Goal: Transaction & Acquisition: Download file/media

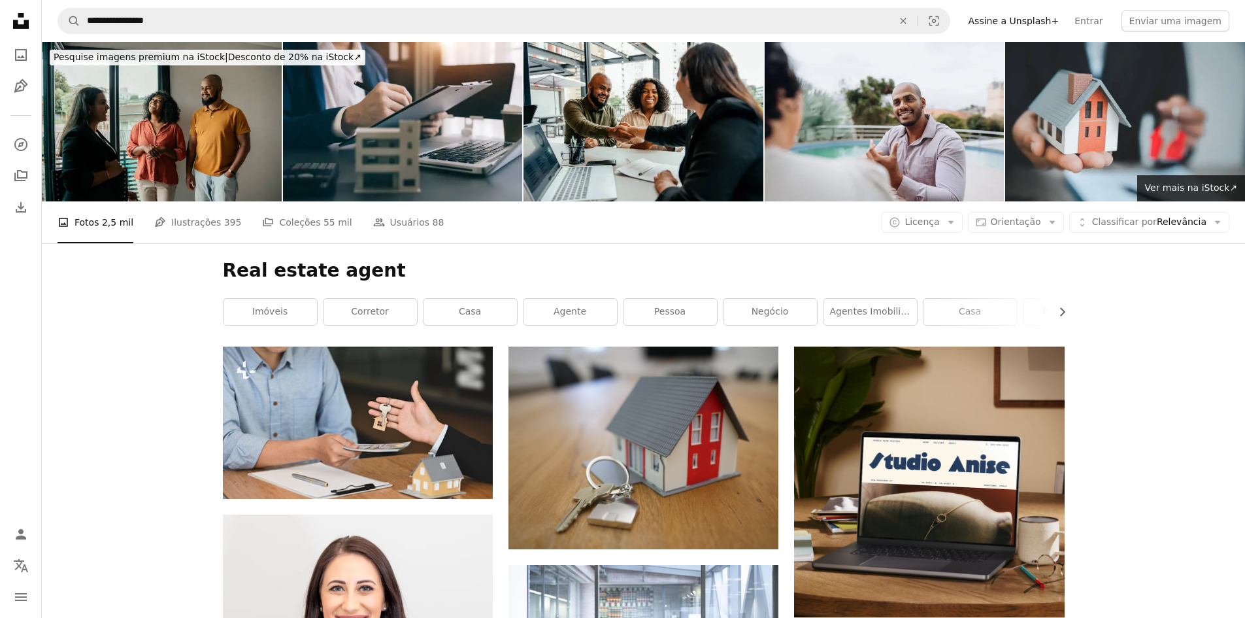
scroll to position [5812, 0]
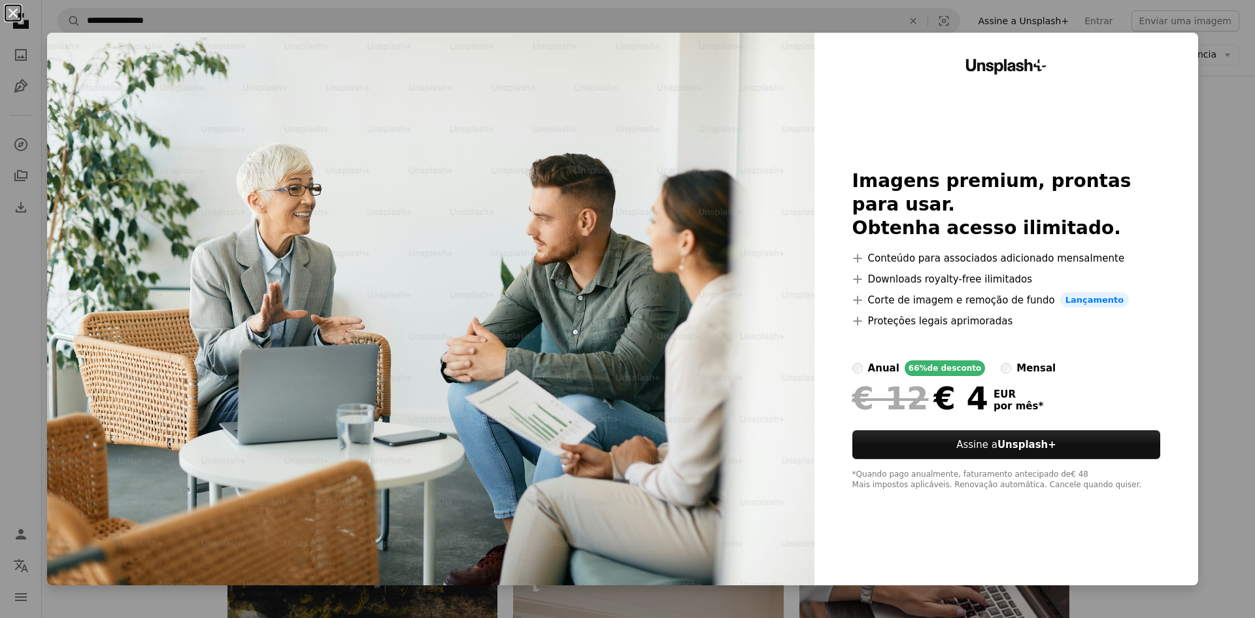
click at [14, 12] on button "An X shape" at bounding box center [13, 13] width 16 height 16
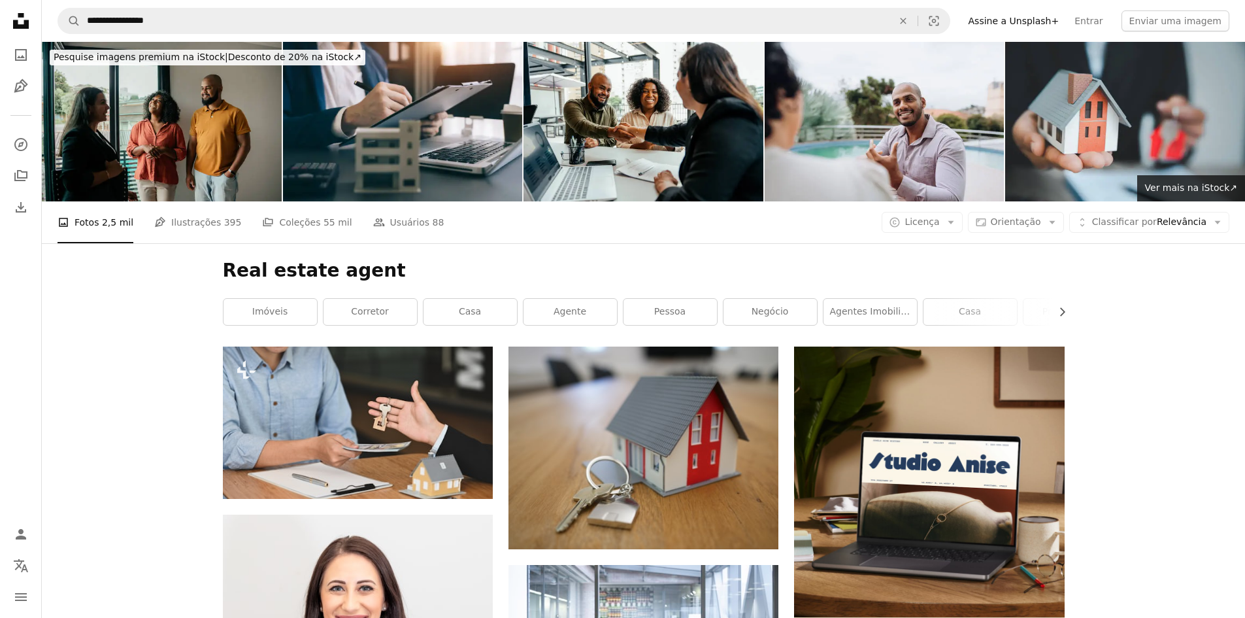
click at [20, 19] on icon "Unsplash logo Página inicial da Unsplash" at bounding box center [21, 21] width 26 height 26
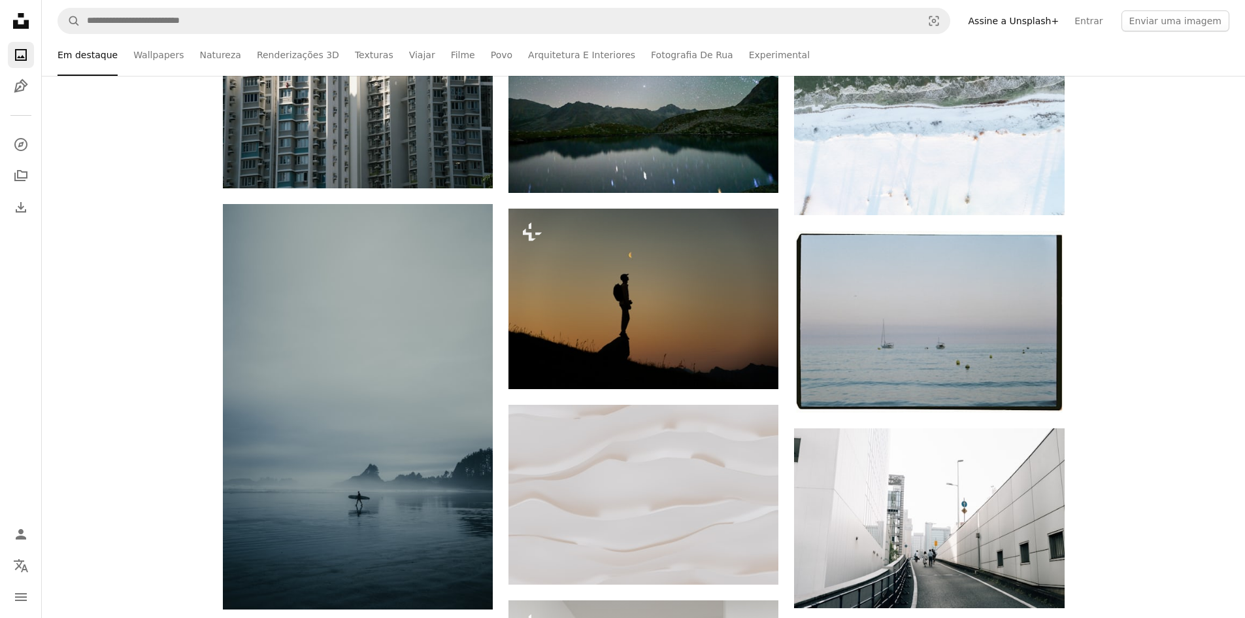
scroll to position [65, 0]
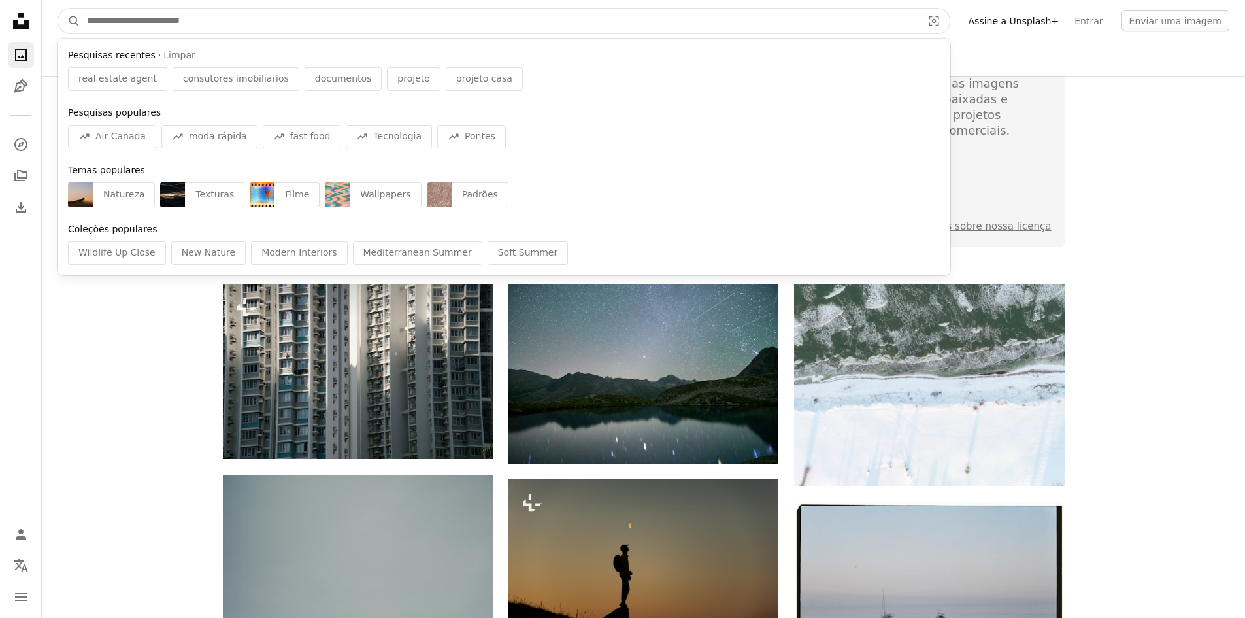
click at [256, 21] on input "Pesquise conteúdo visual em todo o site" at bounding box center [499, 20] width 838 height 25
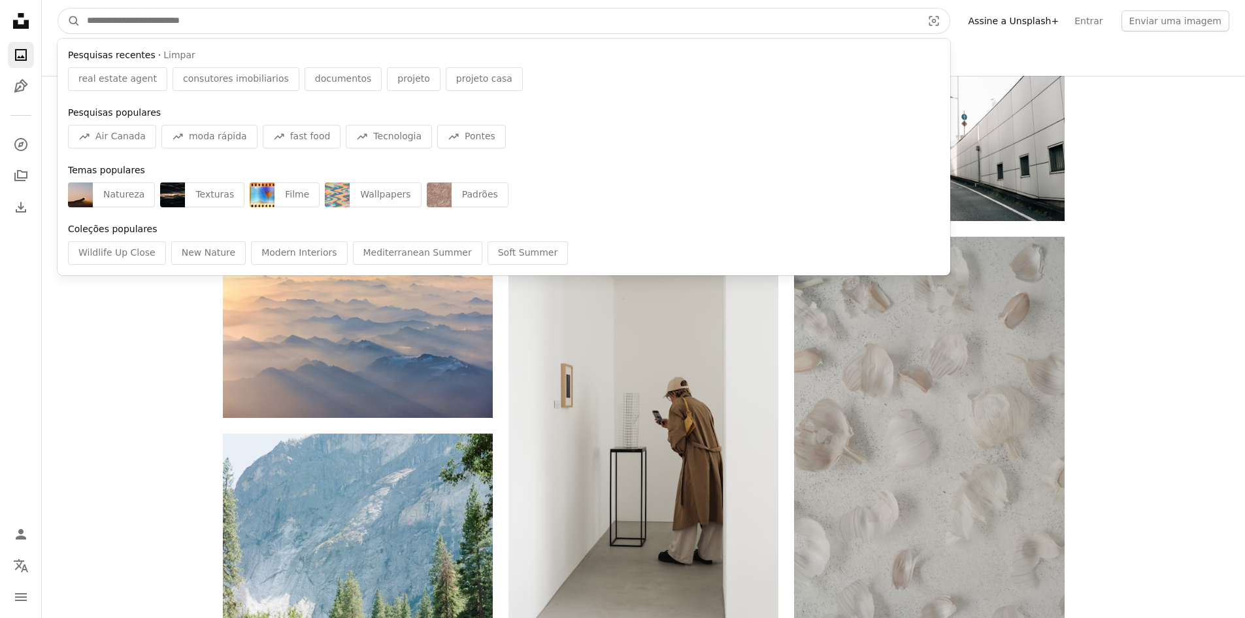
scroll to position [523, 0]
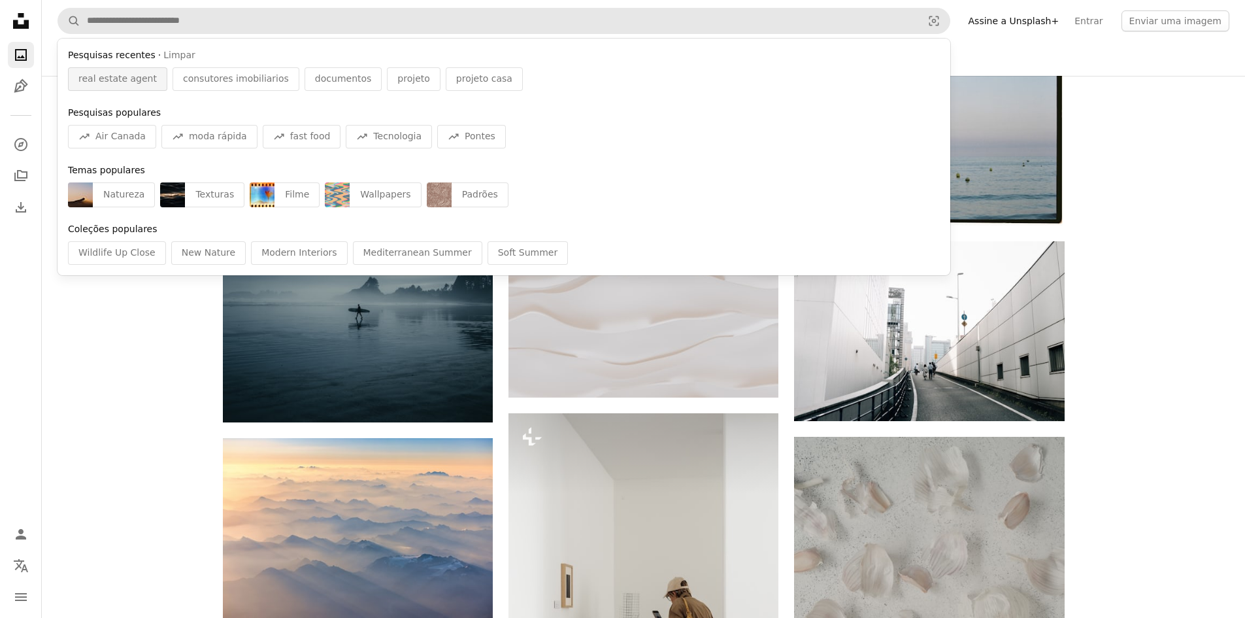
click at [114, 75] on span "real estate agent" at bounding box center [117, 79] width 78 height 13
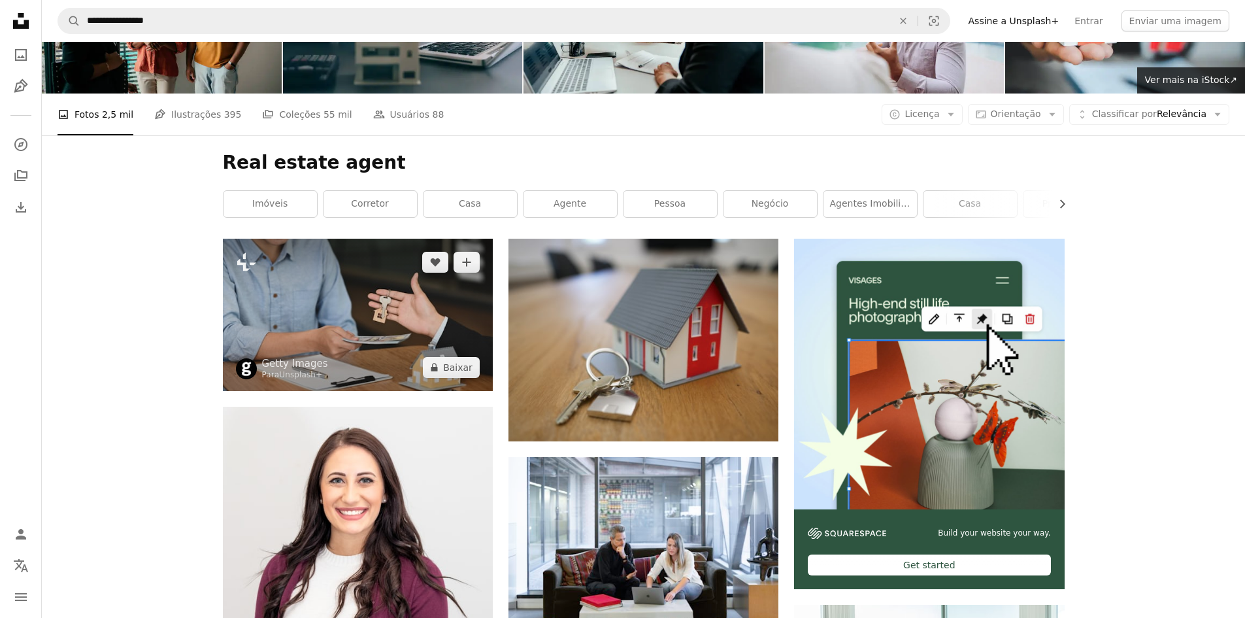
scroll to position [131, 0]
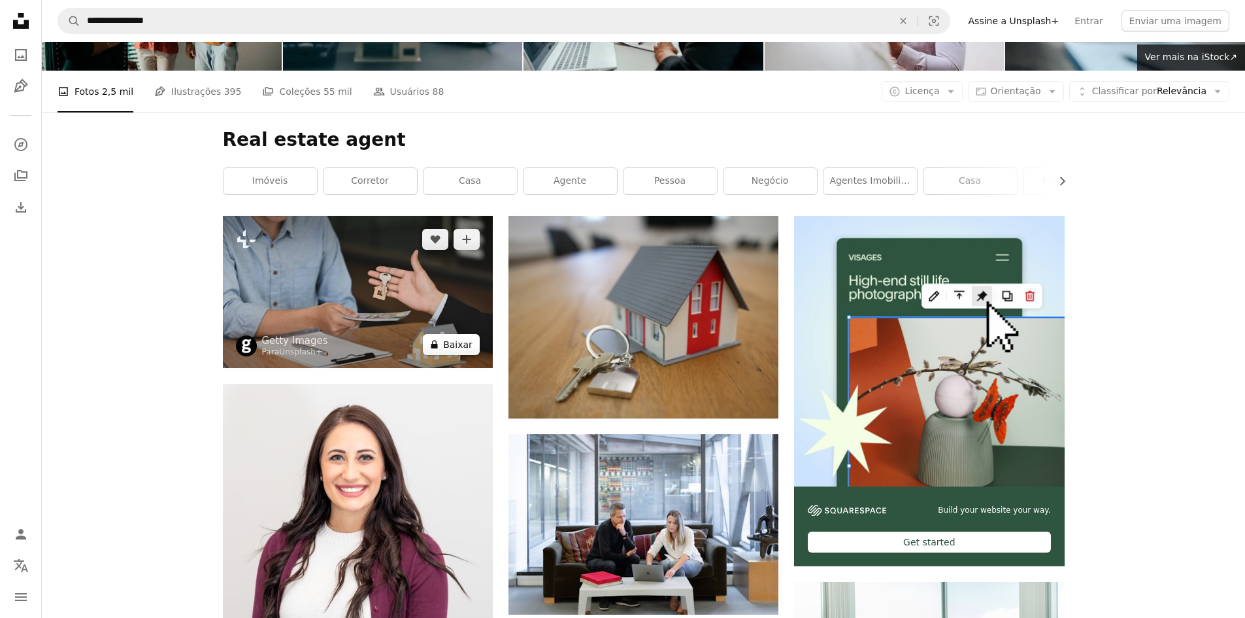
click at [444, 346] on button "A lock Baixar" at bounding box center [451, 344] width 57 height 21
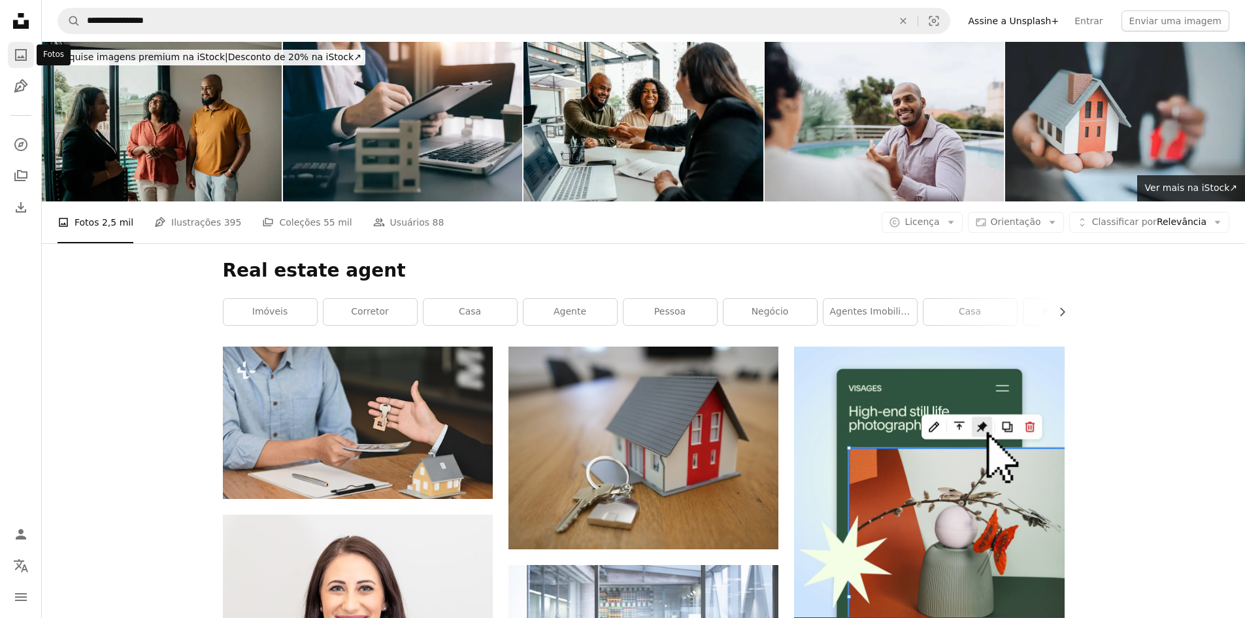
click at [14, 57] on icon "A photo" at bounding box center [21, 55] width 16 height 16
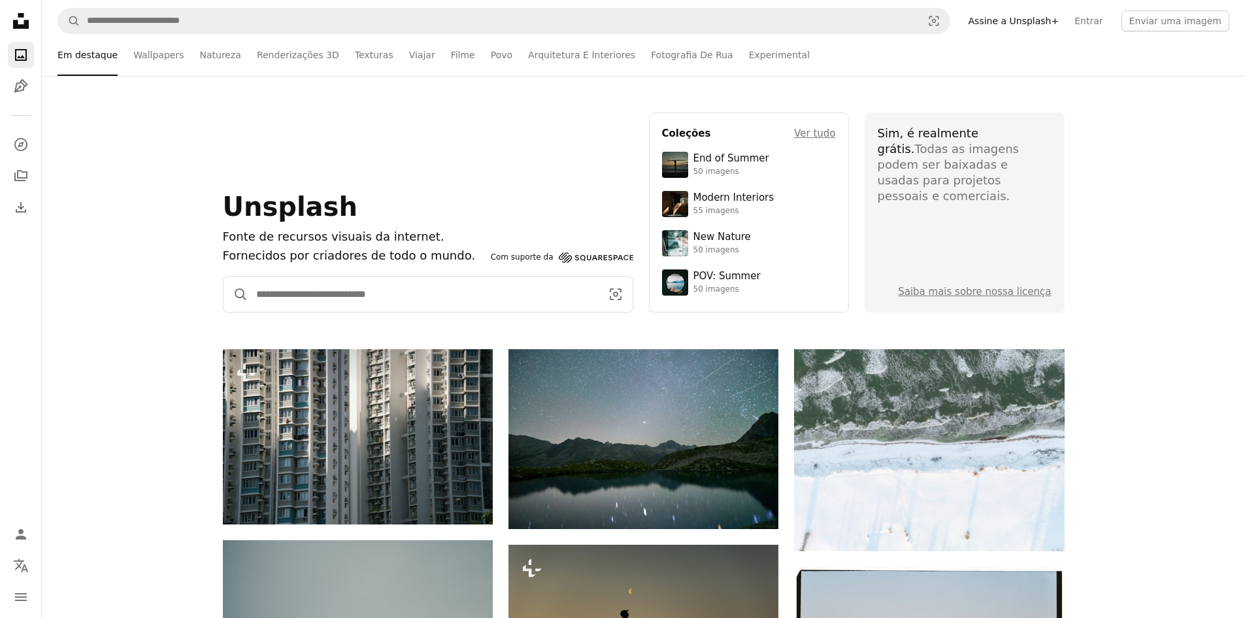
click at [351, 296] on input "Pesquise conteúdo visual em todo o site" at bounding box center [423, 293] width 350 height 35
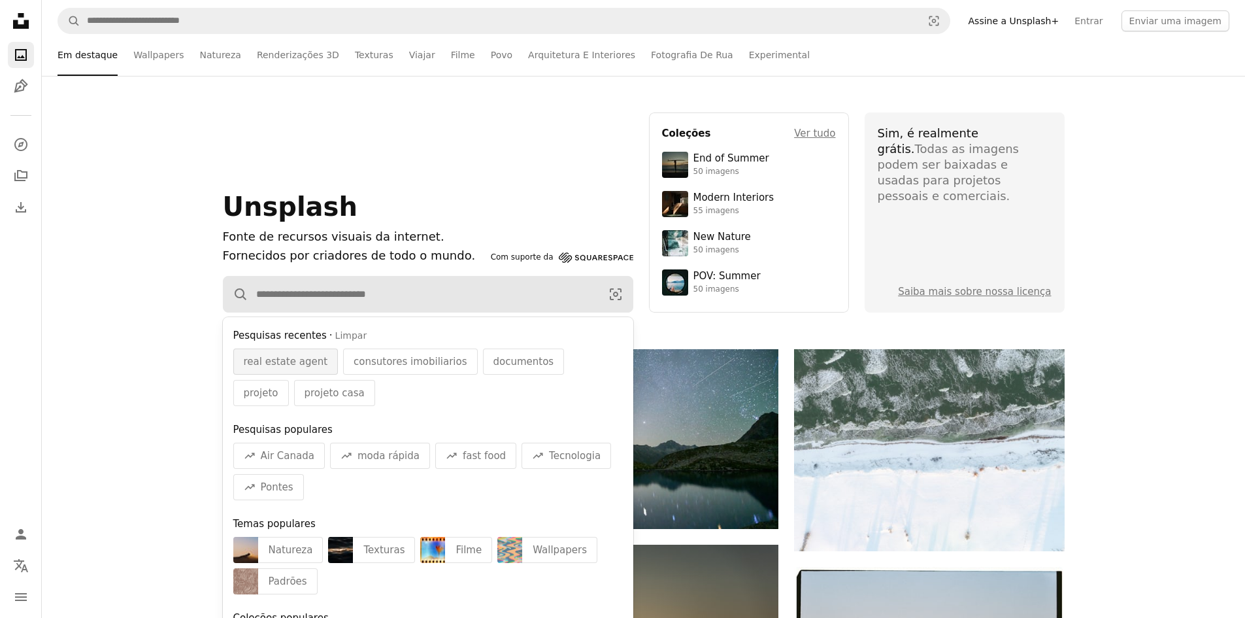
click at [301, 360] on span "real estate agent" at bounding box center [286, 362] width 84 height 16
